Goal: Feedback & Contribution: Submit feedback/report problem

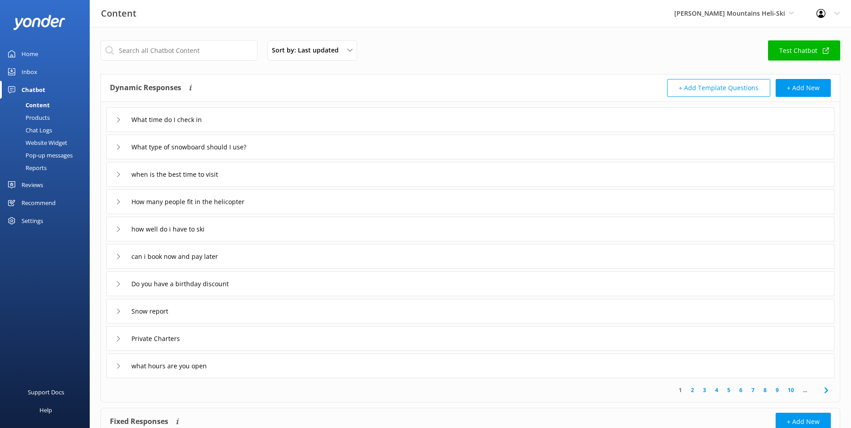
click at [43, 51] on link "Home" at bounding box center [45, 54] width 90 height 18
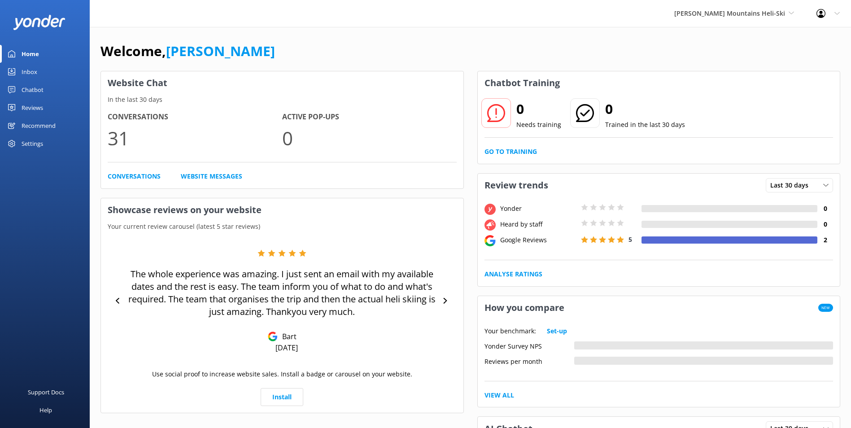
click at [37, 70] on div "Inbox" at bounding box center [30, 72] width 16 height 18
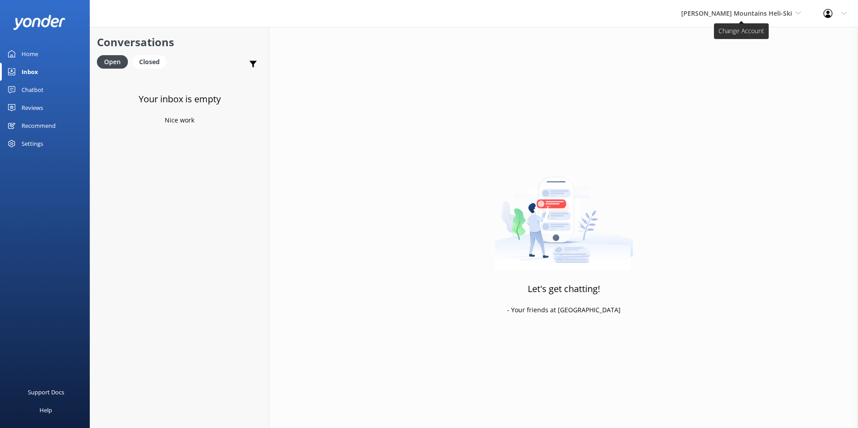
click at [791, 9] on span "[PERSON_NAME] Mountains Heli-Ski" at bounding box center [741, 14] width 120 height 10
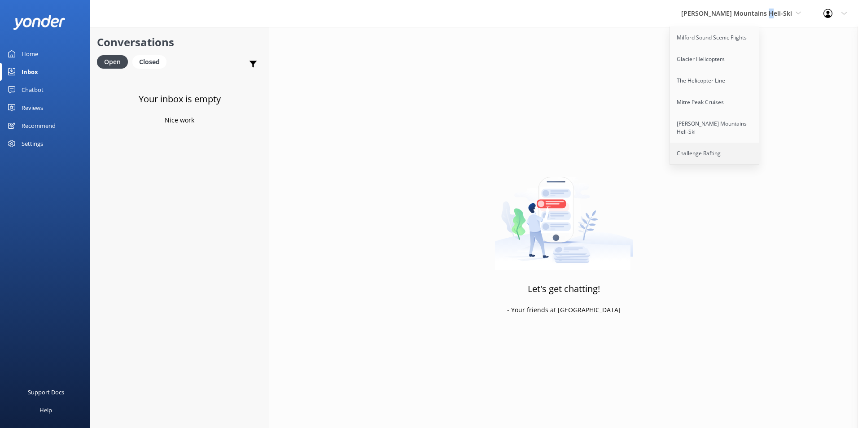
click at [738, 152] on link "Challenge Rafting" at bounding box center [715, 154] width 90 height 22
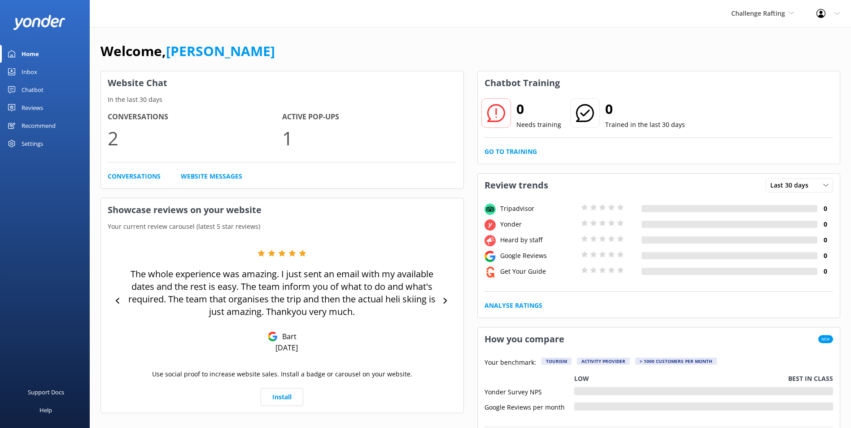
click at [40, 69] on link "Inbox" at bounding box center [45, 72] width 90 height 18
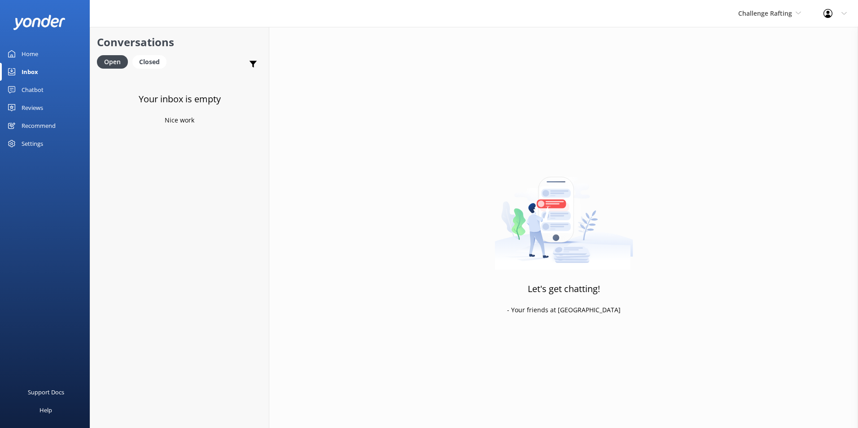
click at [27, 50] on div "Home" at bounding box center [30, 54] width 17 height 18
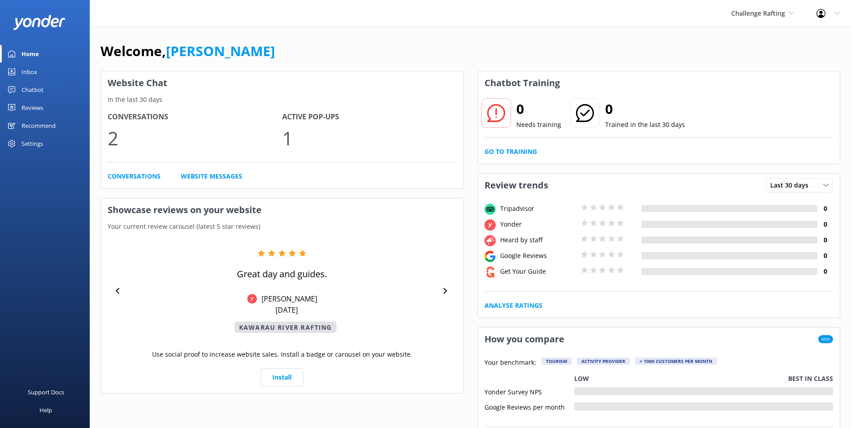
click at [771, 23] on div "Challenge Rafting Milford Sound Scenic Flights Glacier Helicopters The Helicopt…" at bounding box center [762, 13] width 85 height 27
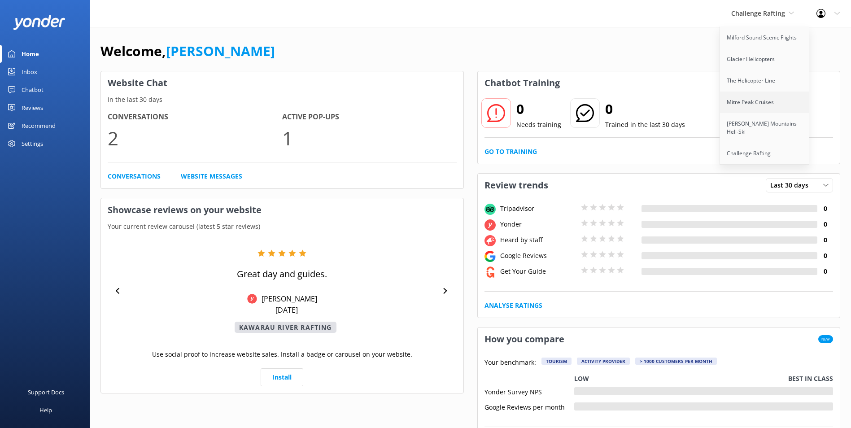
click at [762, 96] on link "Mitre Peak Cruises" at bounding box center [765, 103] width 90 height 22
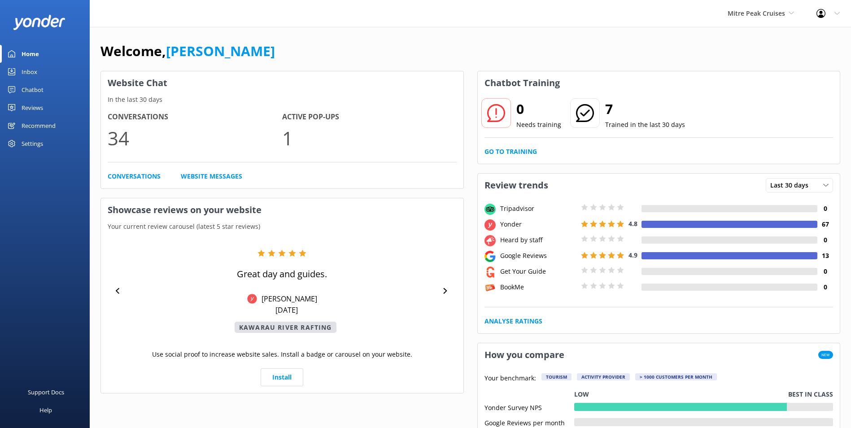
click at [25, 74] on div "Inbox" at bounding box center [30, 72] width 16 height 18
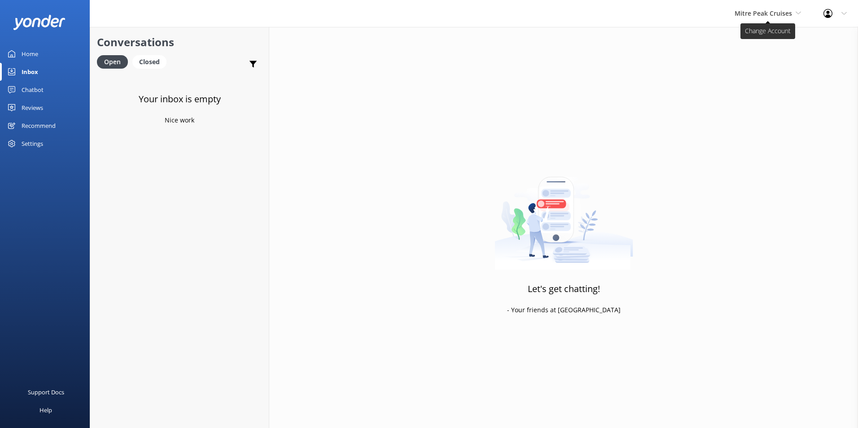
click at [748, 10] on span "Mitre Peak Cruises" at bounding box center [762, 13] width 57 height 9
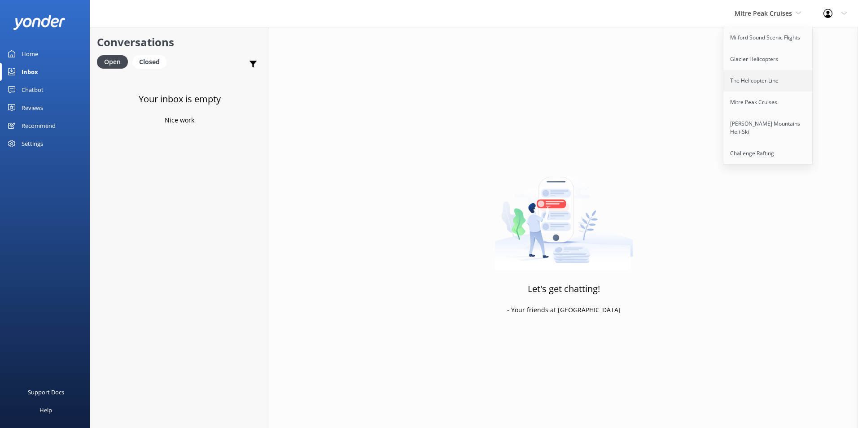
click at [746, 79] on link "The Helicopter Line" at bounding box center [768, 81] width 90 height 22
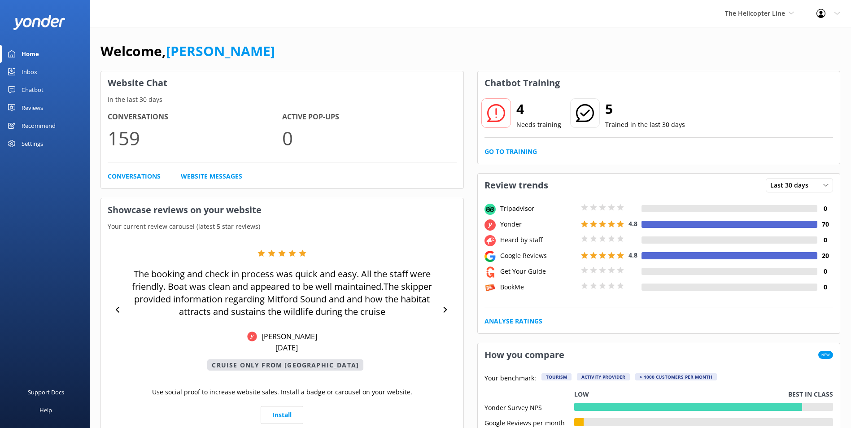
click at [32, 74] on div "Inbox" at bounding box center [30, 72] width 16 height 18
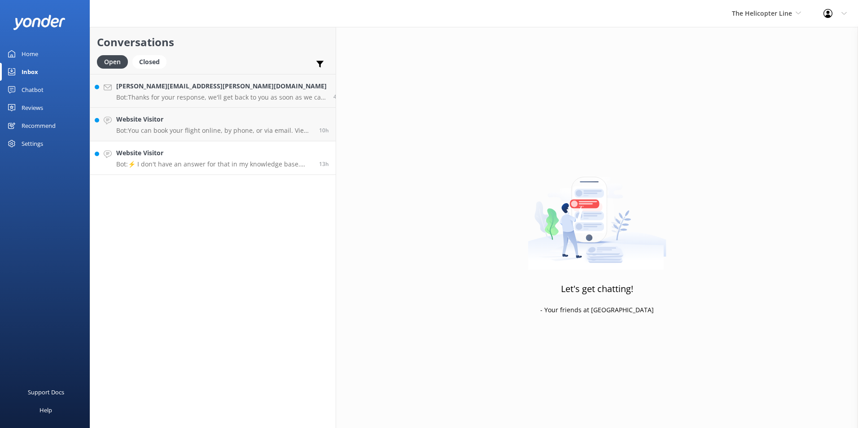
click at [176, 156] on h4 "Website Visitor" at bounding box center [214, 153] width 196 height 10
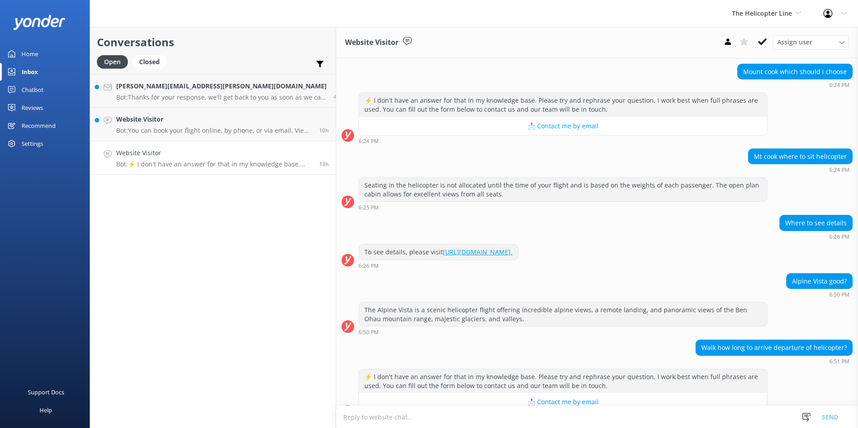
scroll to position [321, 0]
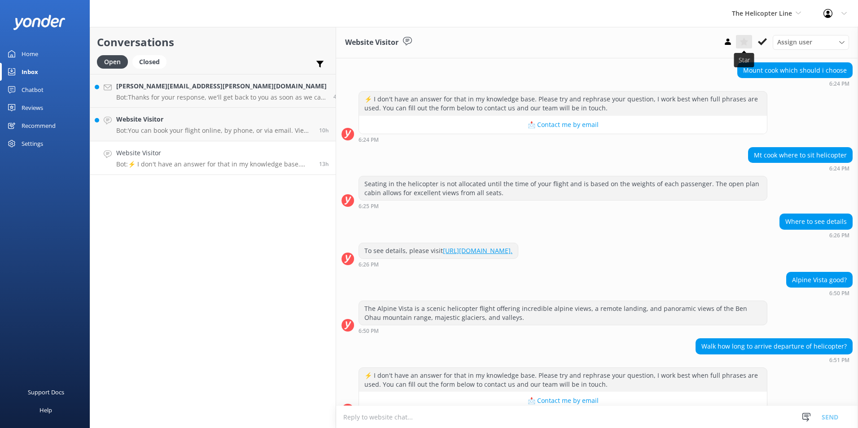
drag, startPoint x: 764, startPoint y: 39, endPoint x: 747, endPoint y: 46, distance: 18.1
click at [764, 39] on icon at bounding box center [762, 41] width 9 height 9
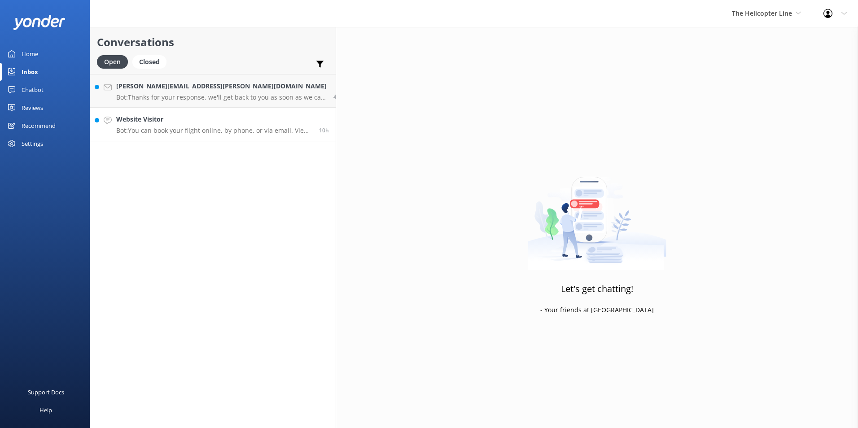
click at [219, 124] on h4 "Website Visitor" at bounding box center [214, 119] width 196 height 10
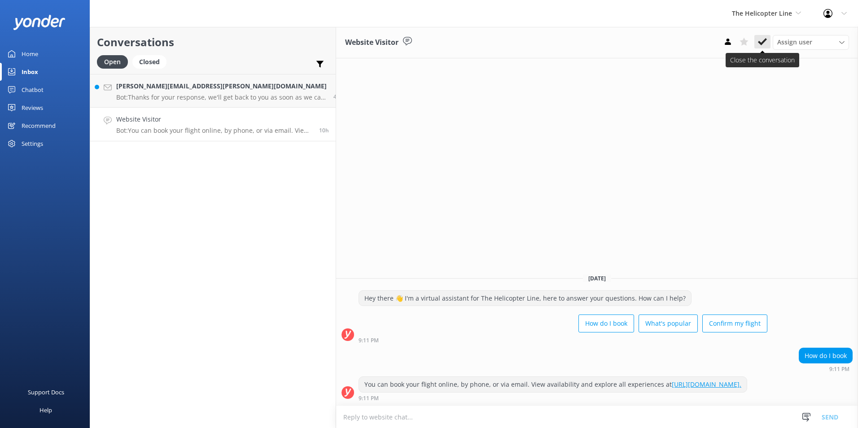
click at [762, 41] on icon at bounding box center [762, 41] width 9 height 9
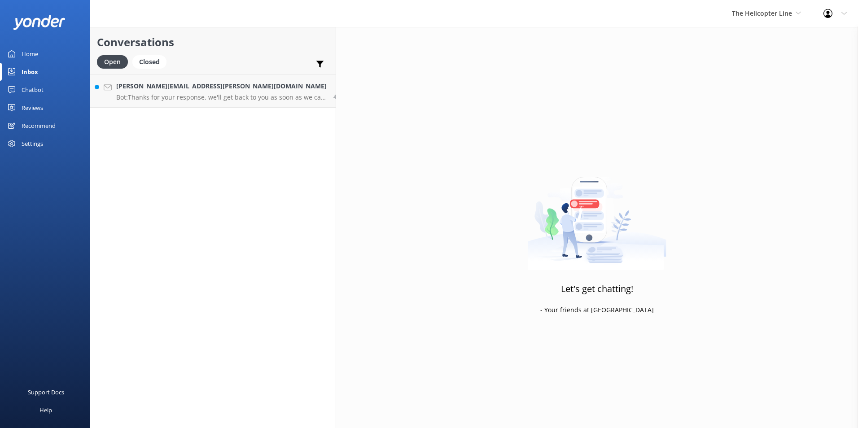
click at [43, 85] on div "Chatbot" at bounding box center [33, 90] width 22 height 18
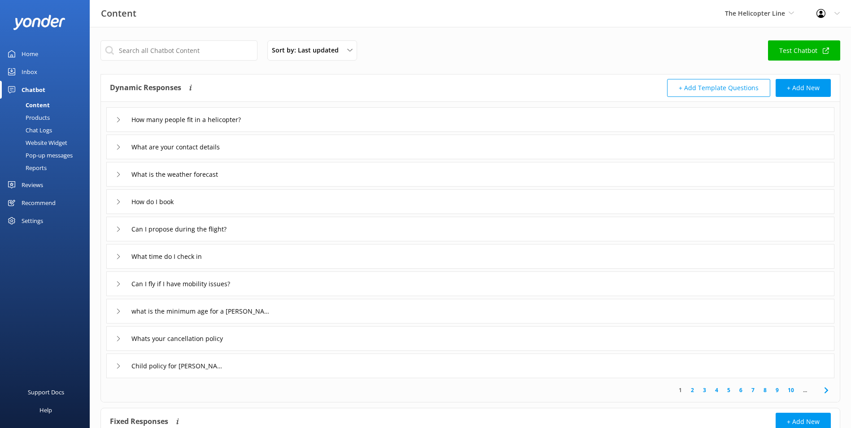
click at [32, 53] on div "Home" at bounding box center [30, 54] width 17 height 18
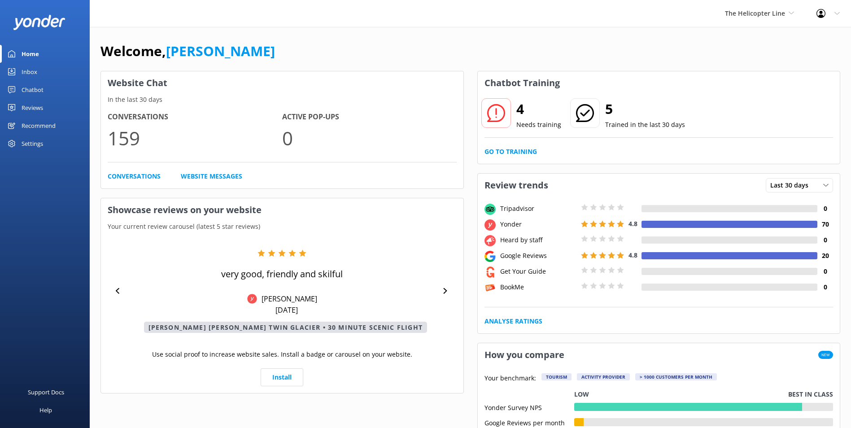
click at [525, 146] on div "4 Needs training 5 Trained in the last 30 days Go to Training" at bounding box center [659, 129] width 362 height 69
click at [523, 148] on link "Go to Training" at bounding box center [510, 152] width 52 height 10
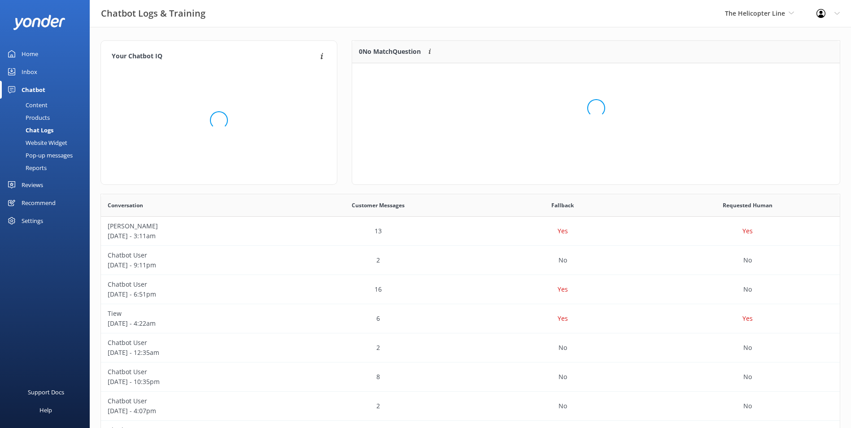
scroll to position [106, 480]
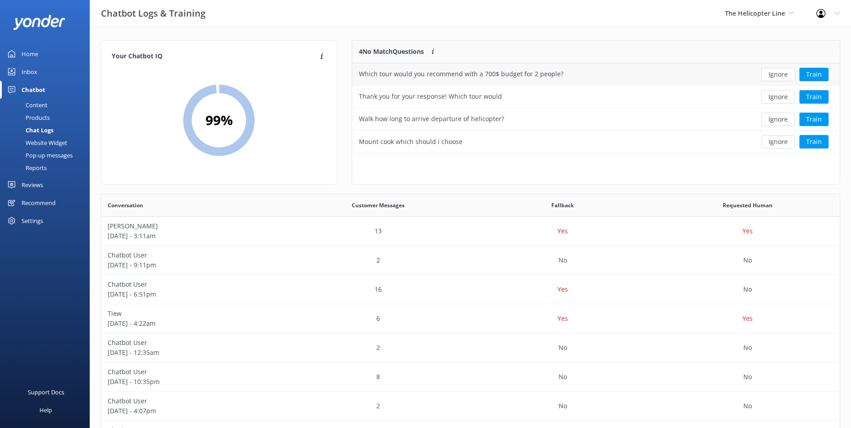
click at [549, 71] on div "Which tour would you recommend with a 700$ budget for 2 people?" at bounding box center [461, 74] width 205 height 10
click at [785, 72] on button "Ignore" at bounding box center [778, 74] width 34 height 13
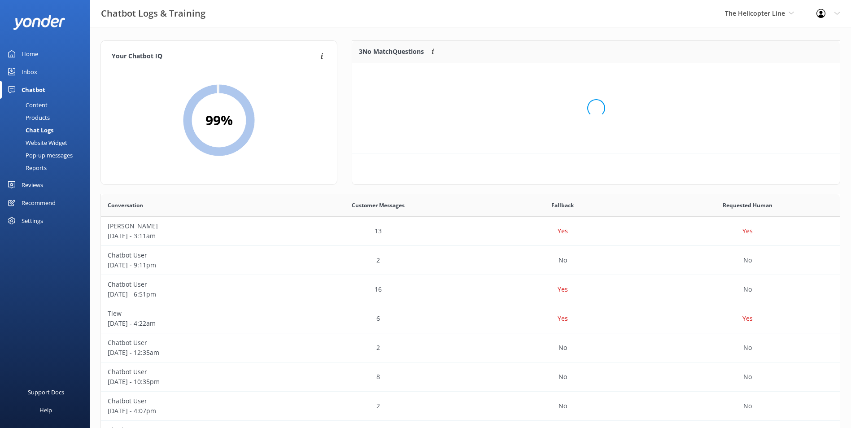
scroll to position [83, 480]
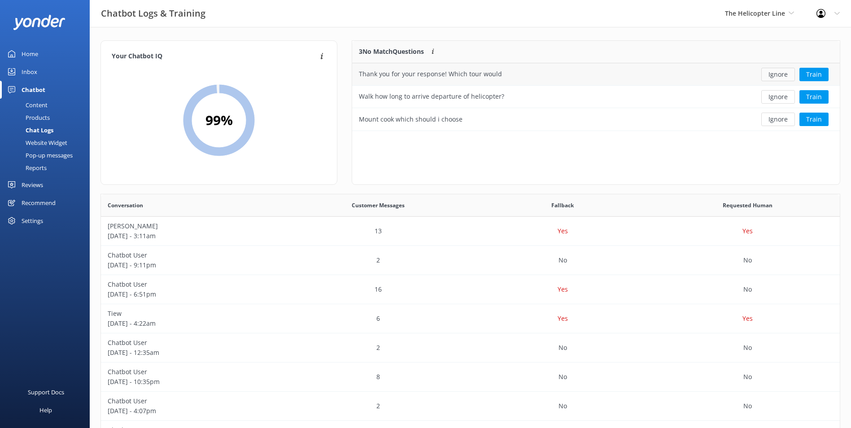
click at [781, 76] on button "Ignore" at bounding box center [778, 74] width 34 height 13
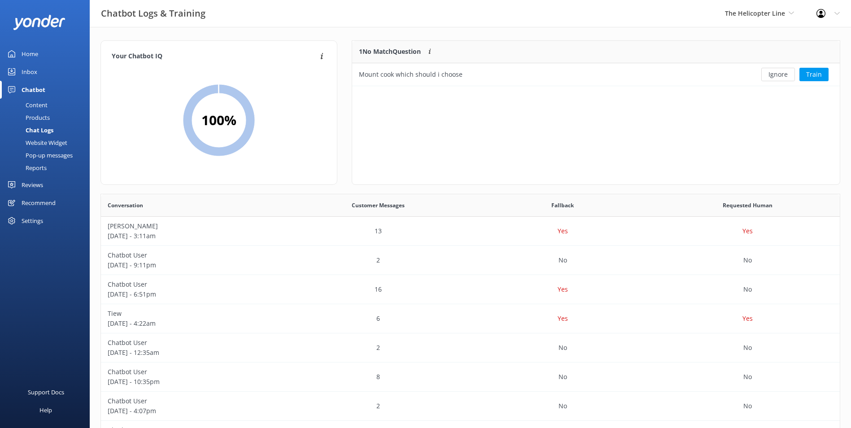
scroll to position [39, 480]
click at [781, 76] on button "Ignore" at bounding box center [778, 74] width 34 height 13
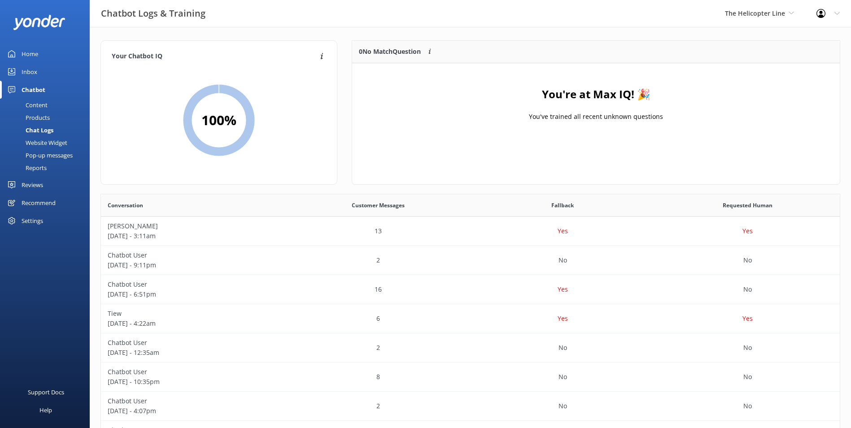
click at [39, 105] on div "Content" at bounding box center [26, 105] width 42 height 13
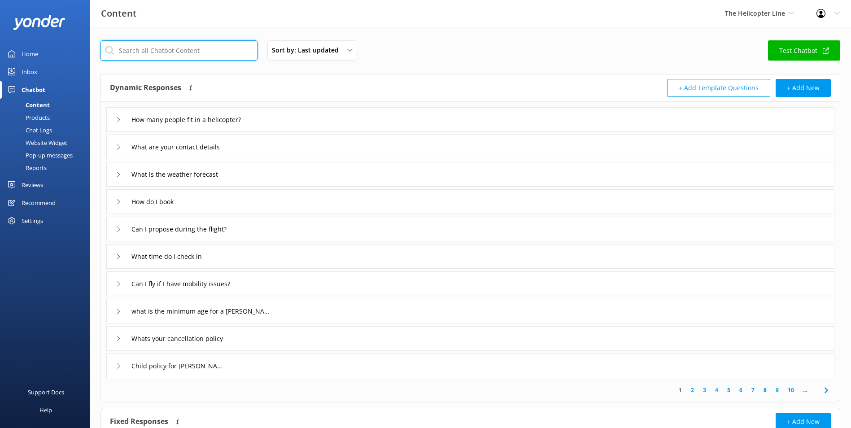
click at [197, 47] on input "text" at bounding box center [178, 50] width 157 height 20
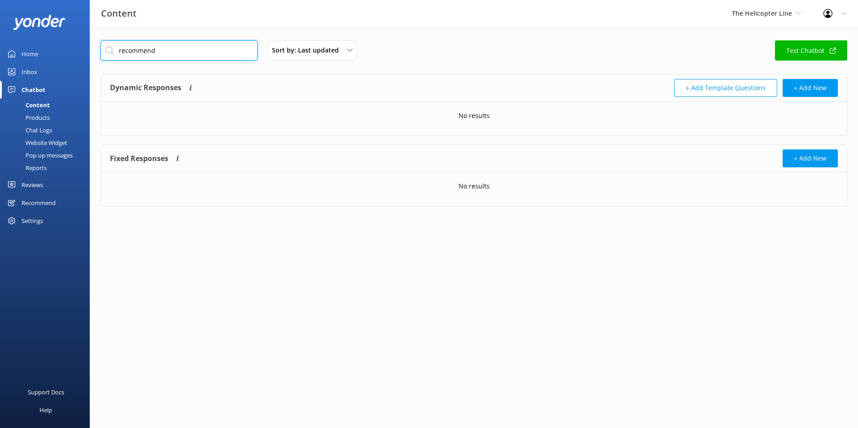
click at [190, 43] on input "recommend" at bounding box center [178, 50] width 157 height 20
click at [190, 42] on input "recommend" at bounding box center [178, 50] width 157 height 20
click at [190, 43] on input "recommend" at bounding box center [178, 50] width 157 height 20
type input "choose"
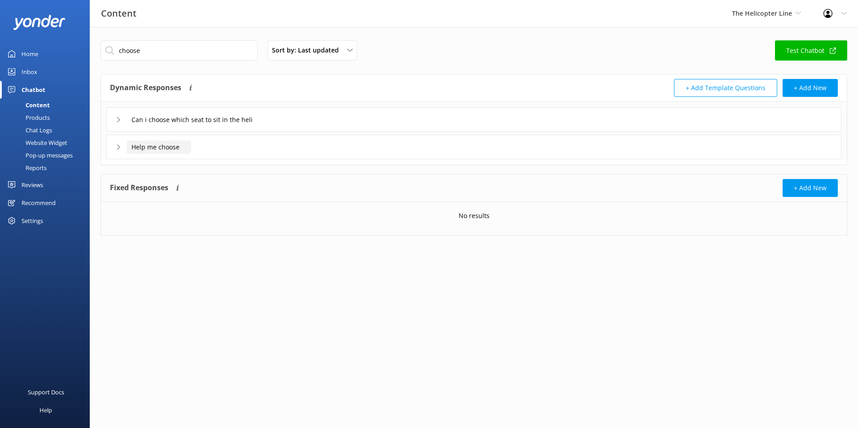
click at [167, 127] on input "Help me choose" at bounding box center [207, 119] width 161 height 13
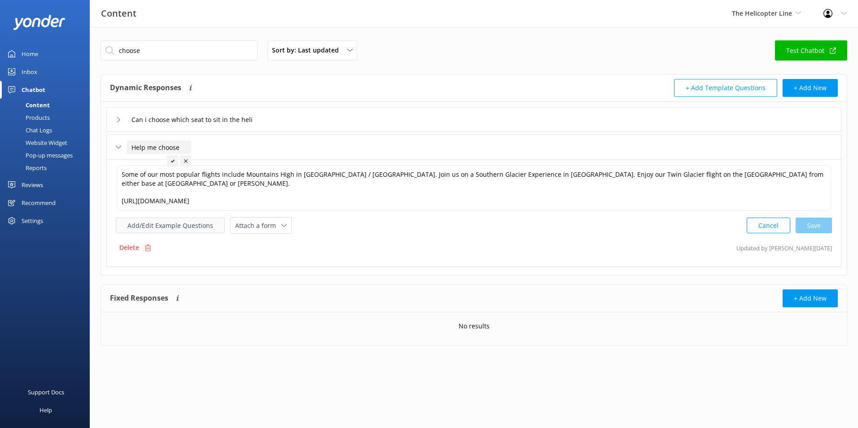
click at [164, 218] on button "Add/Edit Example Questions" at bounding box center [170, 226] width 109 height 16
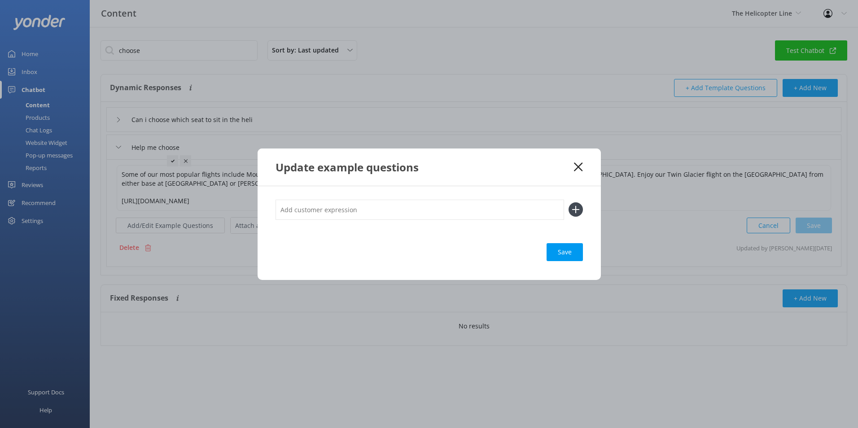
click at [337, 207] on input "text" at bounding box center [419, 210] width 288 height 20
type input "what do you recommend"
click at [568, 202] on button at bounding box center [575, 209] width 14 height 14
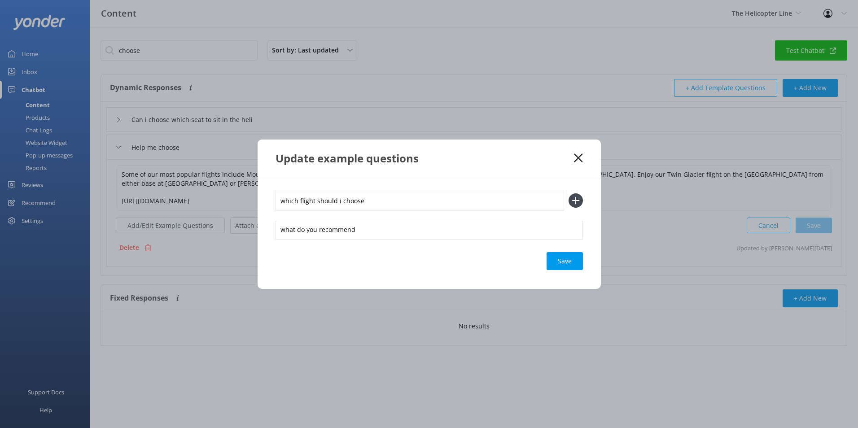
type input "which flight should i choose"
click at [568, 193] on button at bounding box center [575, 200] width 14 height 14
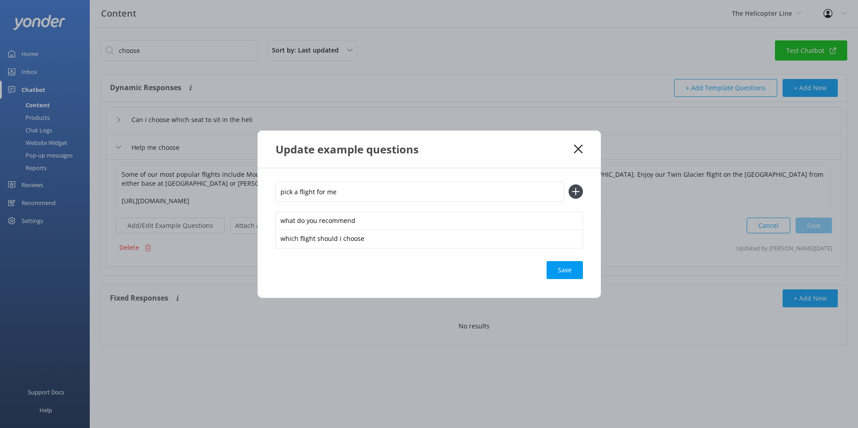
type input "pick a flight for me"
click at [568, 184] on button at bounding box center [575, 191] width 14 height 14
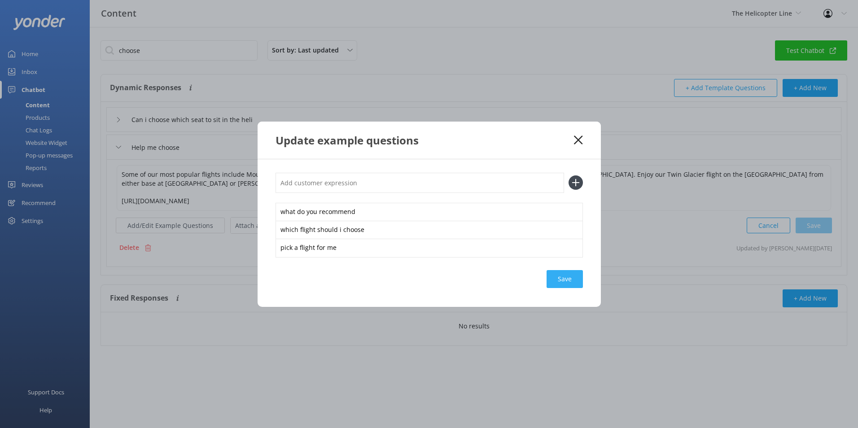
click at [567, 279] on div "Save" at bounding box center [564, 279] width 36 height 18
click at [561, 279] on div "Loading.." at bounding box center [565, 279] width 36 height 18
click at [575, 138] on icon at bounding box center [578, 139] width 9 height 9
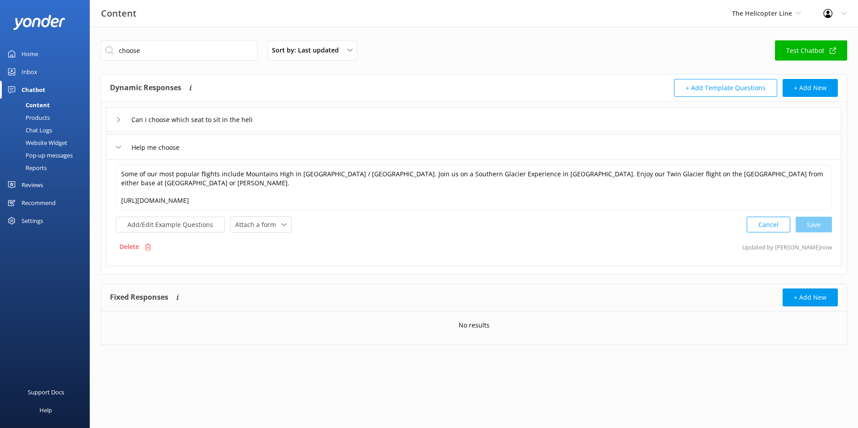
click at [37, 51] on div "Home" at bounding box center [30, 54] width 17 height 18
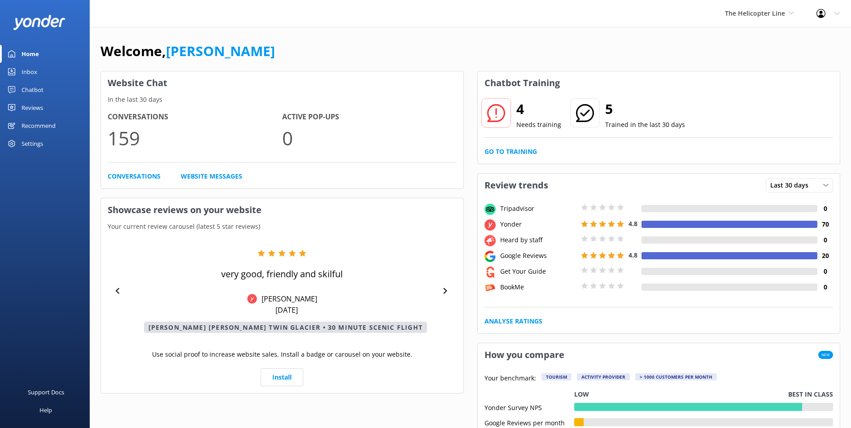
click at [515, 145] on div "4 Needs training 5 Trained in the last 30 days Go to Training" at bounding box center [659, 129] width 362 height 69
click at [515, 148] on link "Go to Training" at bounding box center [510, 152] width 52 height 10
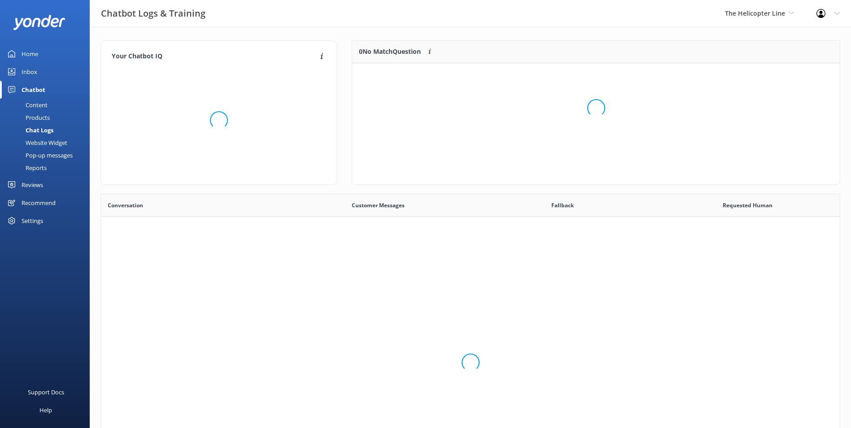
scroll to position [308, 732]
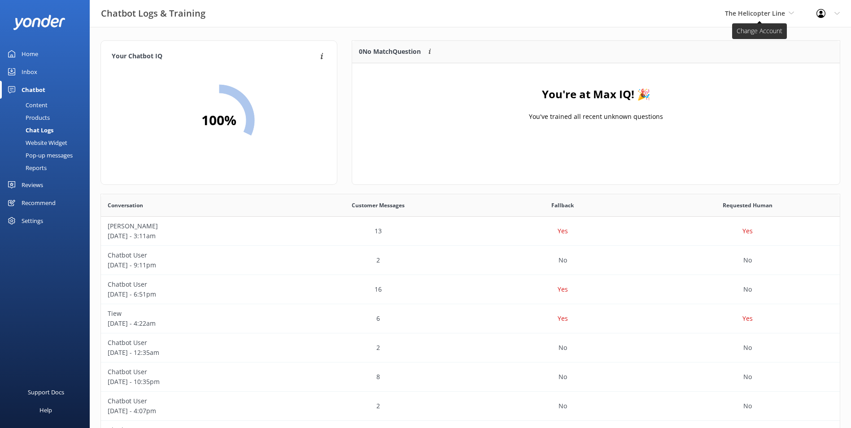
click at [778, 11] on span "The Helicopter Line" at bounding box center [755, 13] width 60 height 9
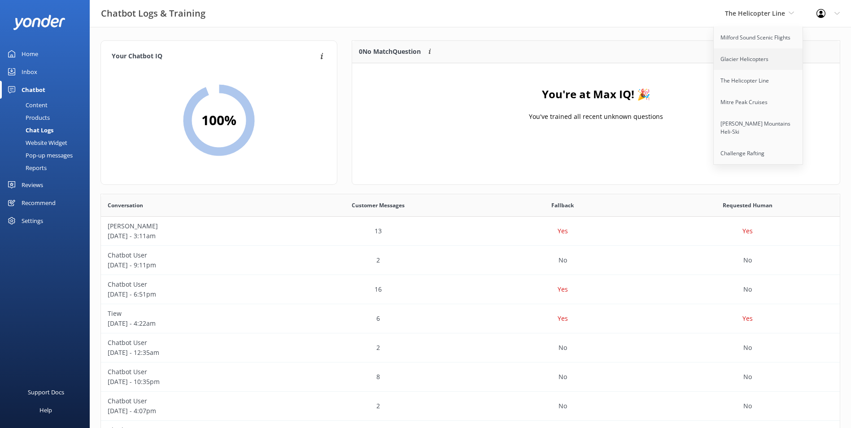
click at [745, 65] on link "Glacier Helicopters" at bounding box center [759, 59] width 90 height 22
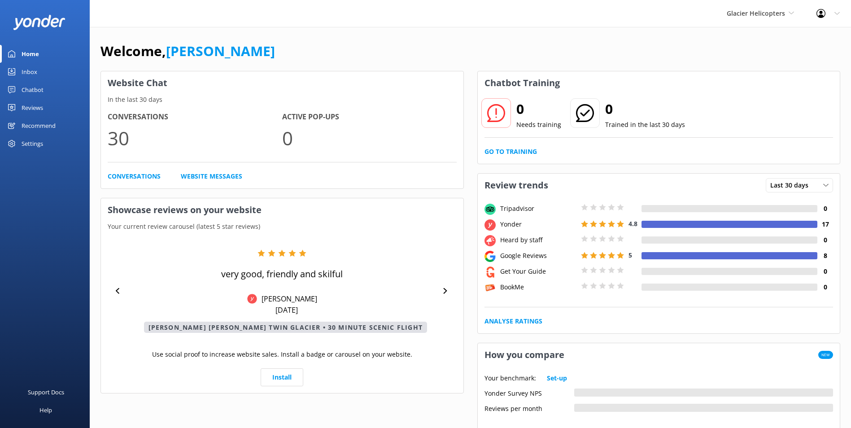
click at [41, 57] on link "Home" at bounding box center [45, 54] width 90 height 18
click at [29, 75] on div "Inbox" at bounding box center [30, 72] width 16 height 18
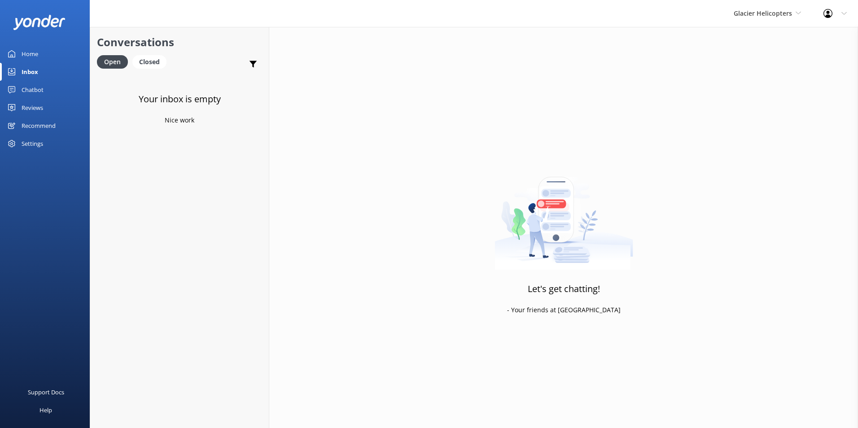
click at [801, 6] on div "Glacier Helicopters Milford Sound Scenic Flights Glacier Helicopters The Helico…" at bounding box center [767, 13] width 90 height 27
click at [794, 12] on span "Glacier Helicopters" at bounding box center [766, 14] width 67 height 10
click at [785, 41] on link "Milford Sound Scenic Flights" at bounding box center [767, 38] width 90 height 22
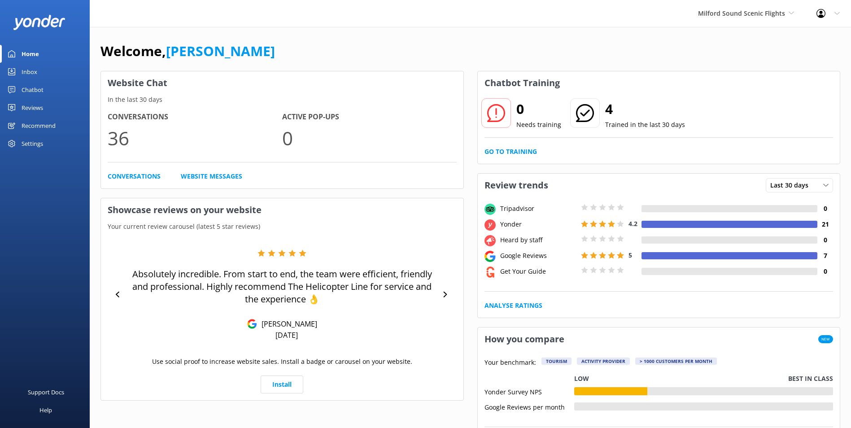
click at [47, 67] on link "Inbox" at bounding box center [45, 72] width 90 height 18
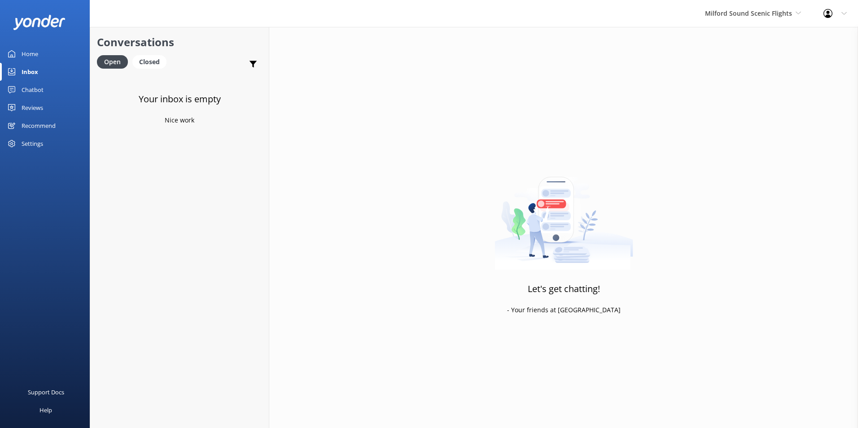
click at [47, 53] on link "Home" at bounding box center [45, 54] width 90 height 18
